Goal: Understand process/instructions: Learn how to perform a task or action

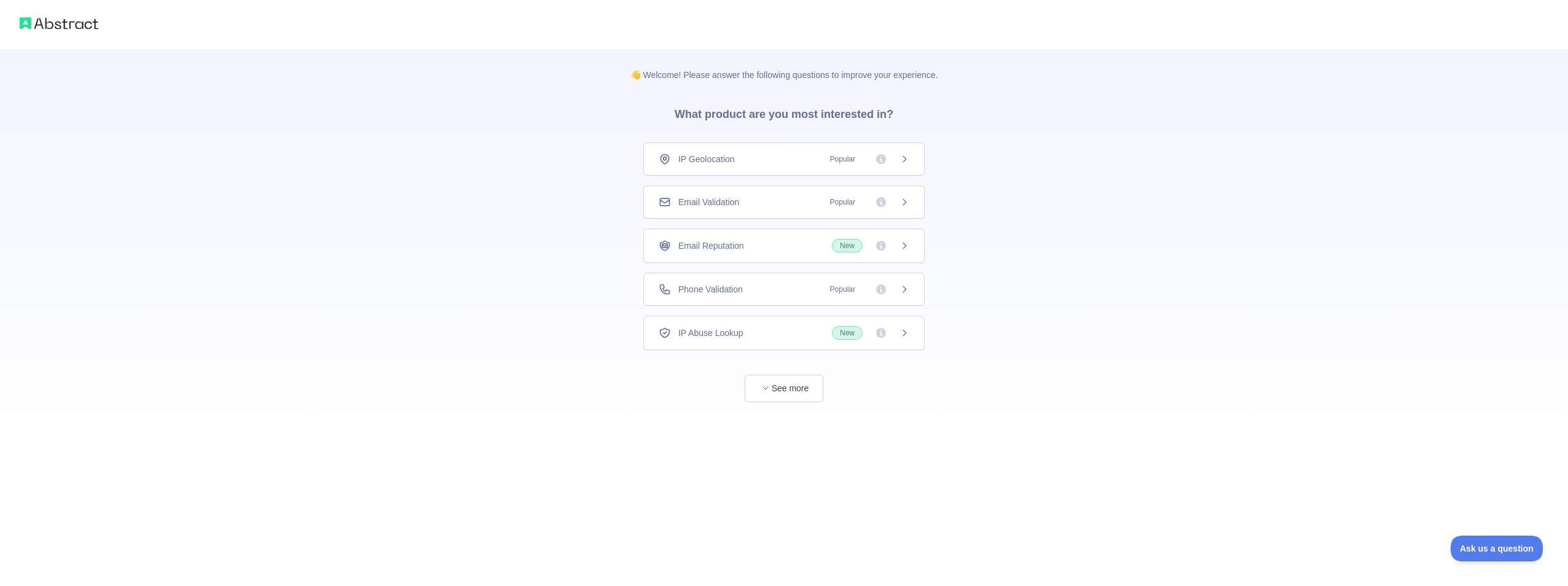
click at [721, 160] on span "IP Geolocation" at bounding box center [707, 159] width 57 height 12
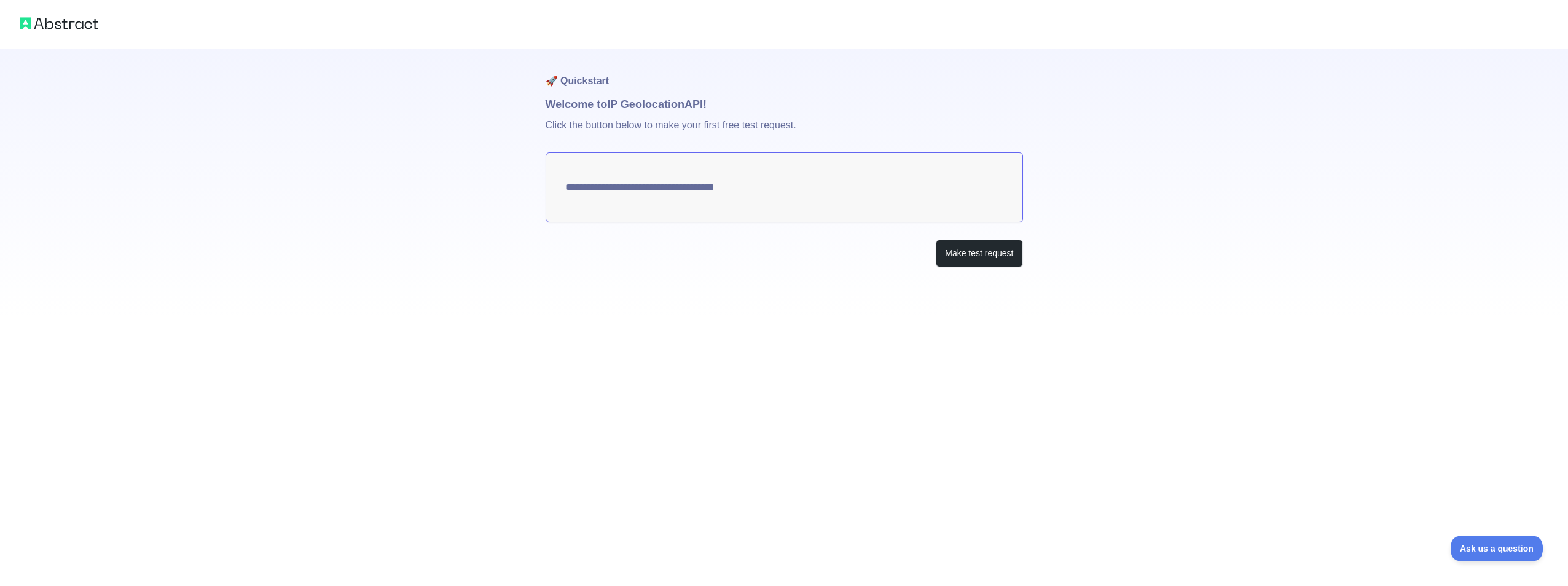
type textarea "**********"
click at [972, 258] on button "Make test request" at bounding box center [979, 254] width 87 height 28
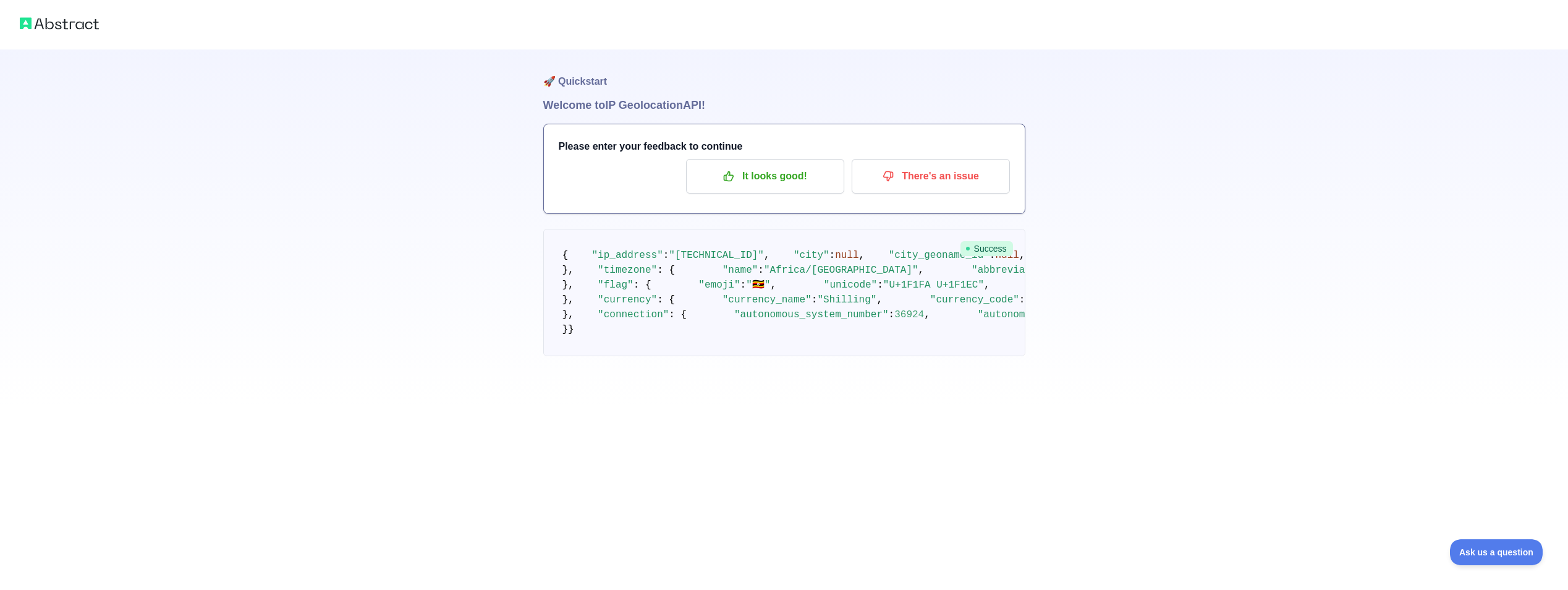
scroll to position [395, 0]
click at [841, 356] on pre "{ "ip_address" : "[TECHNICAL_ID]" , "city" : null , "city_geoname_id" : null , …" at bounding box center [784, 292] width 482 height 128
click at [775, 166] on p "It looks good!" at bounding box center [765, 176] width 139 height 21
